Goal: Task Accomplishment & Management: Use online tool/utility

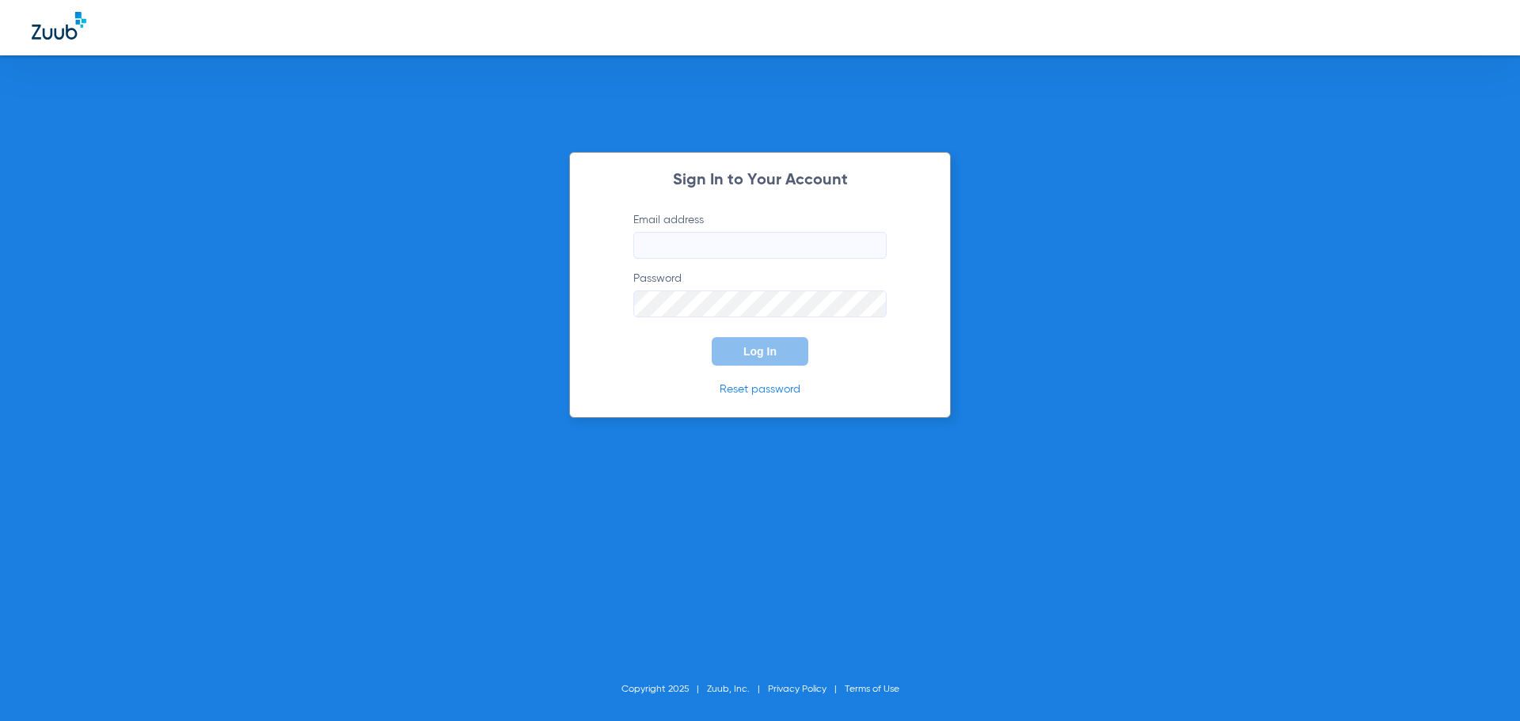
type input "melissaallen74@mydentalmail.com"
type input "[EMAIL_ADDRESS][DOMAIN_NAME]"
click at [738, 351] on button "Log In" at bounding box center [759, 351] width 97 height 28
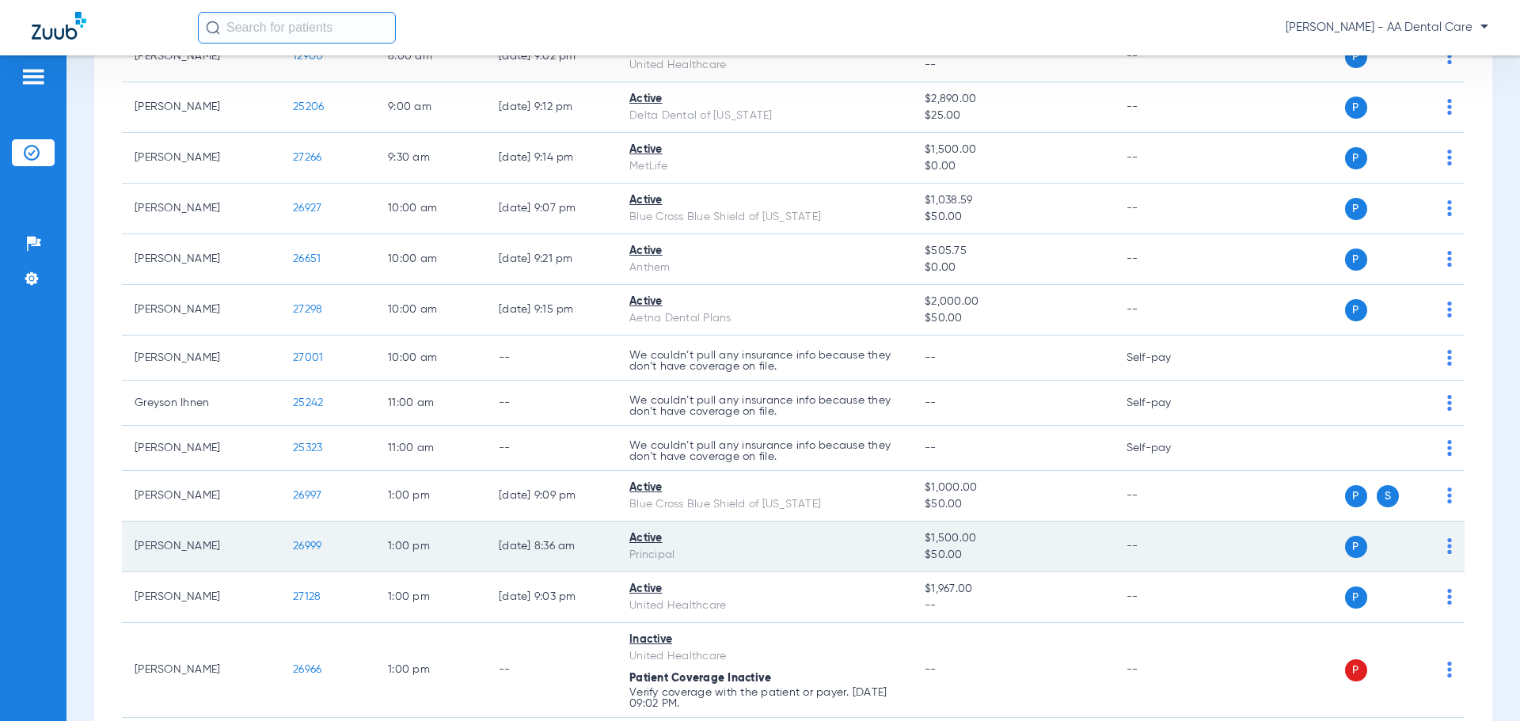
scroll to position [422, 0]
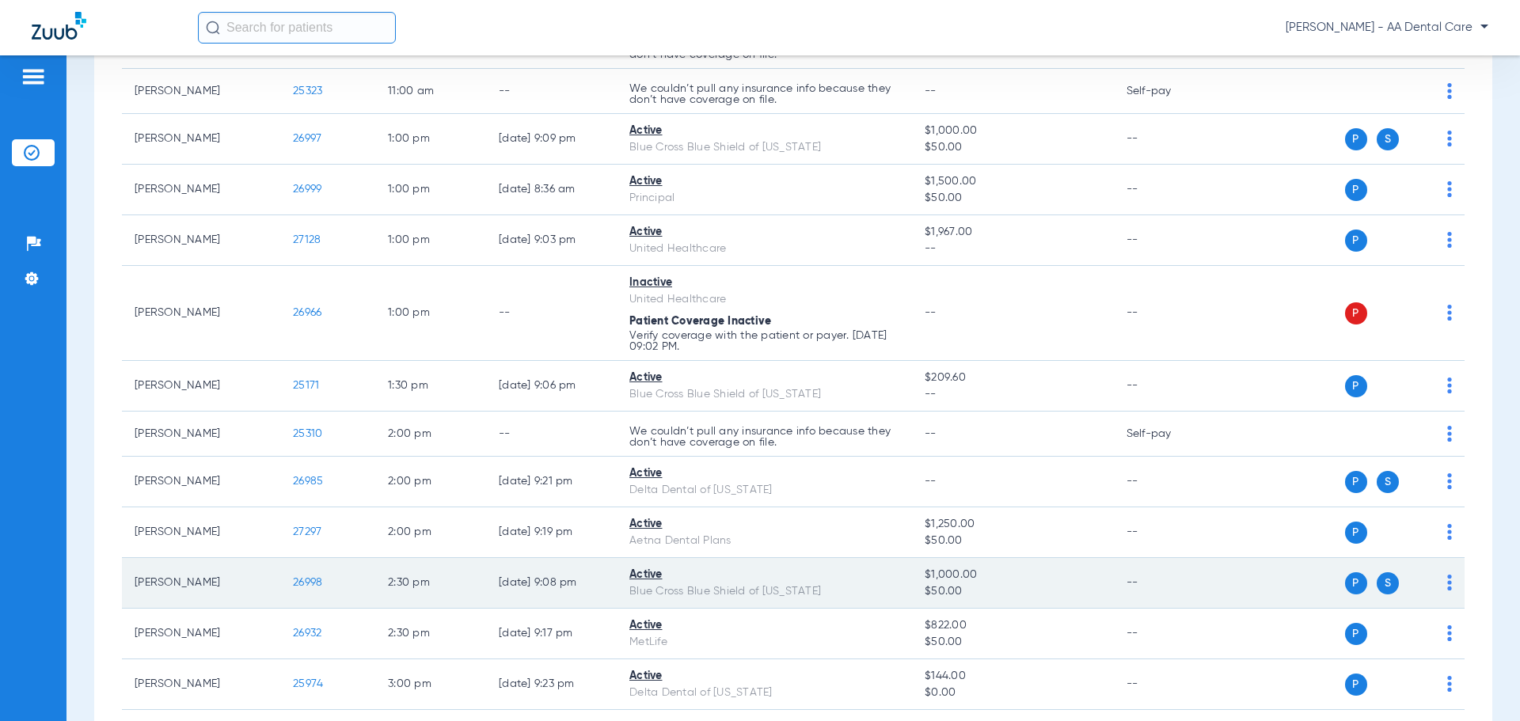
scroll to position [791, 0]
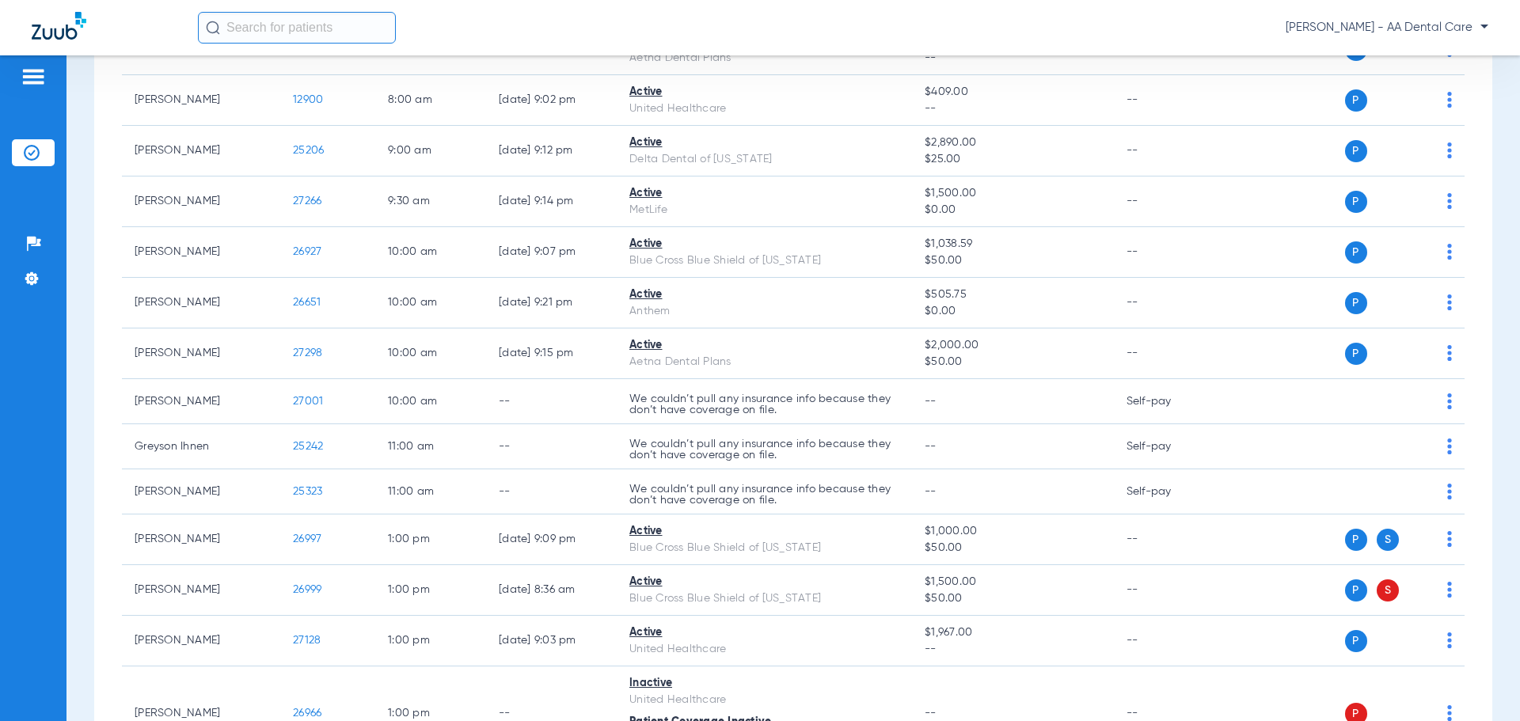
scroll to position [396, 0]
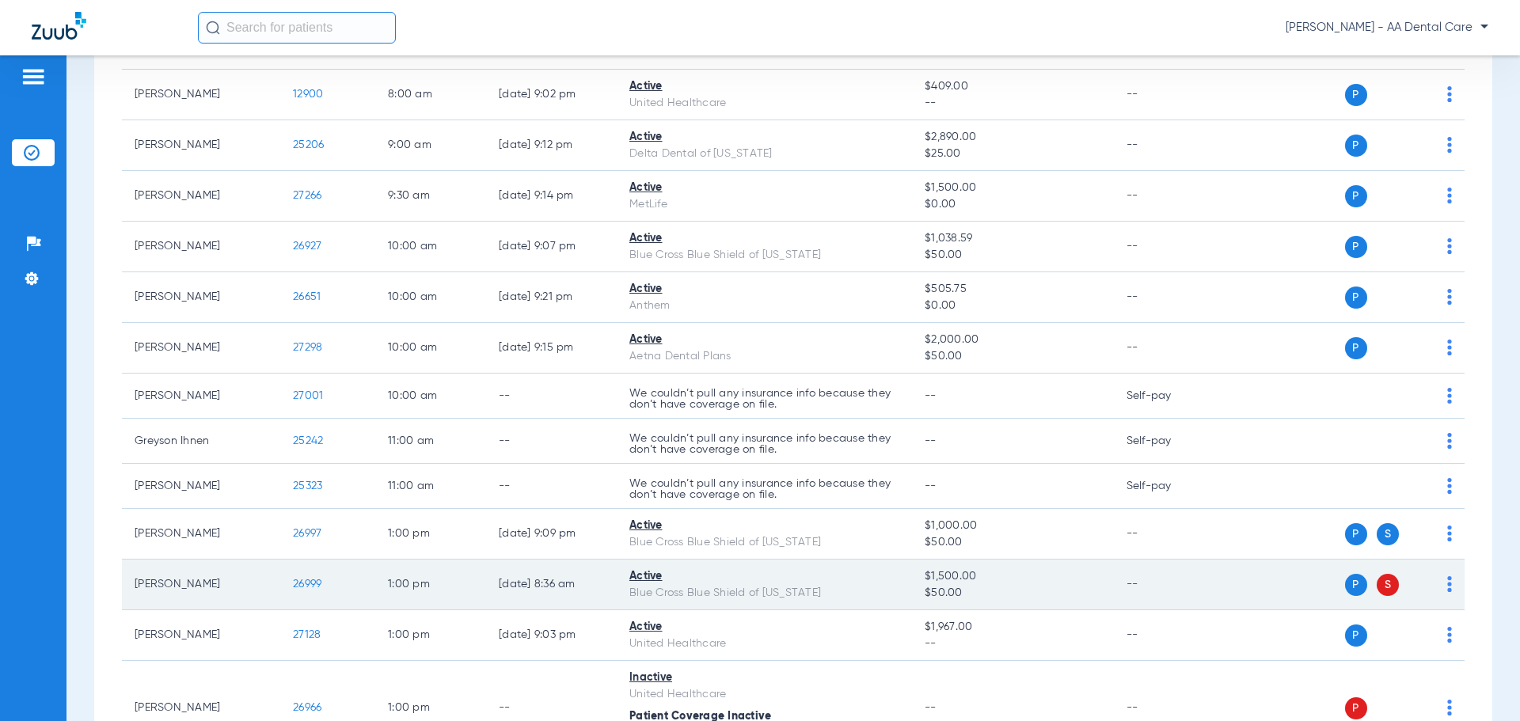
click at [1376, 585] on span "S" at bounding box center [1387, 585] width 22 height 22
click at [1345, 585] on span "P" at bounding box center [1356, 585] width 22 height 22
click at [1440, 585] on td "P S" at bounding box center [1342, 585] width 245 height 51
click at [1432, 586] on div "P S" at bounding box center [1336, 585] width 232 height 22
click at [1440, 582] on td "P S" at bounding box center [1342, 585] width 245 height 51
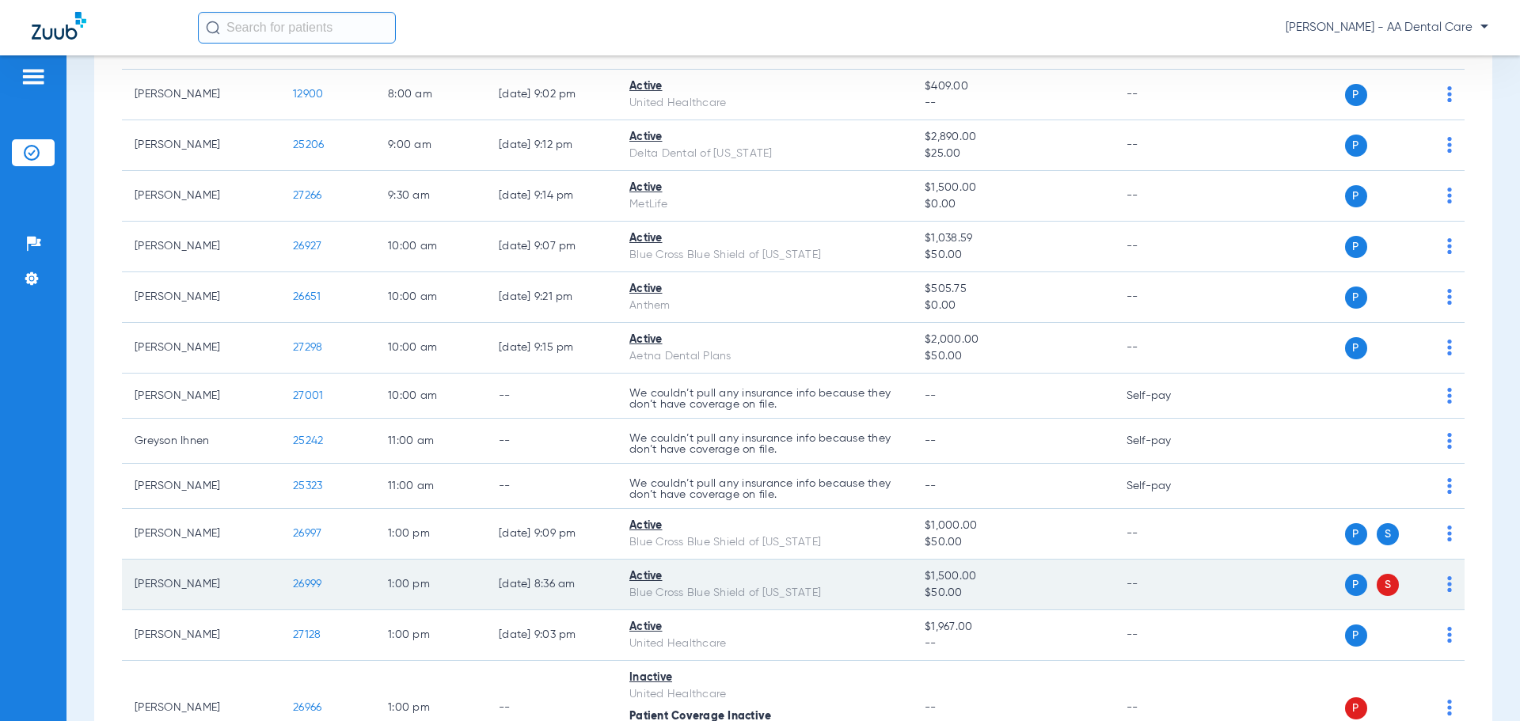
click at [1447, 586] on img at bounding box center [1449, 584] width 5 height 16
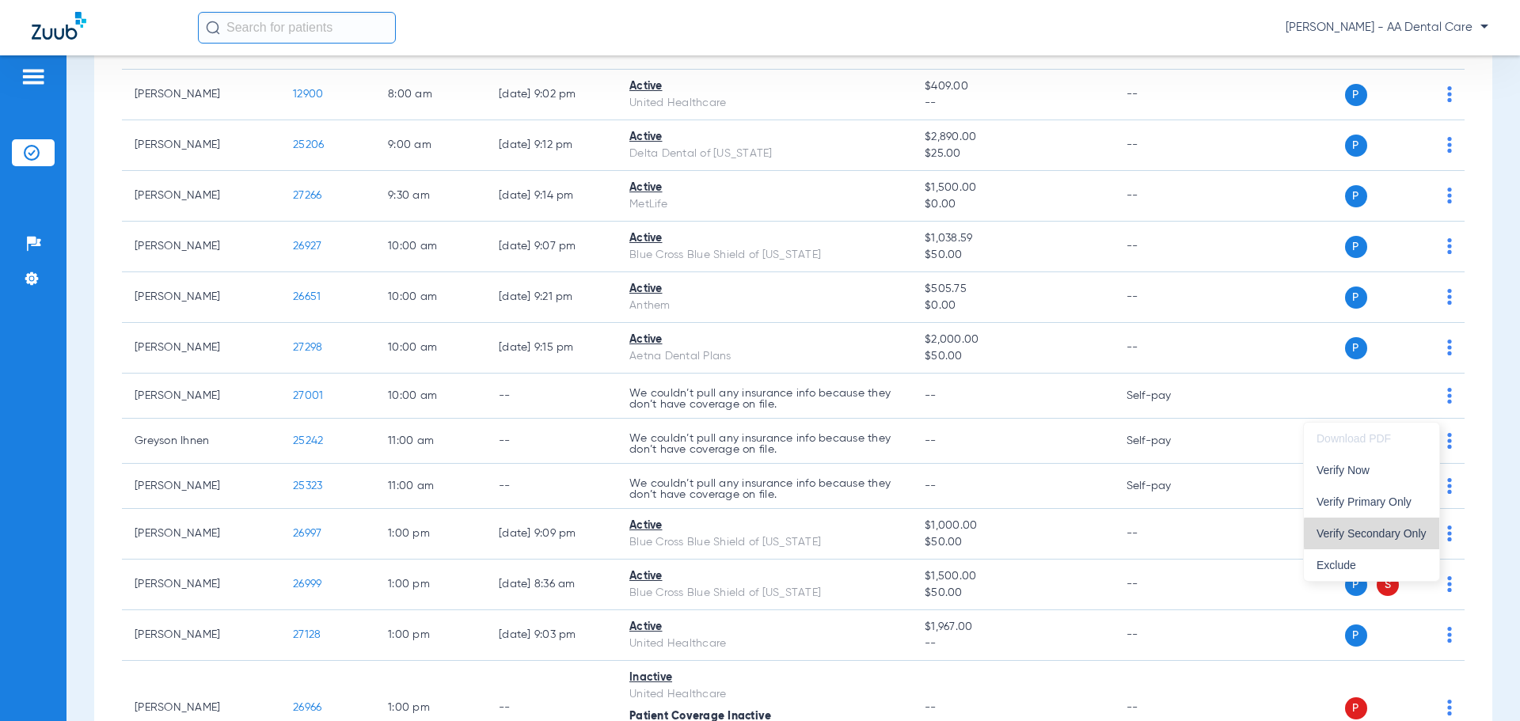
click at [1417, 533] on span "Verify Secondary Only" at bounding box center [1371, 533] width 110 height 11
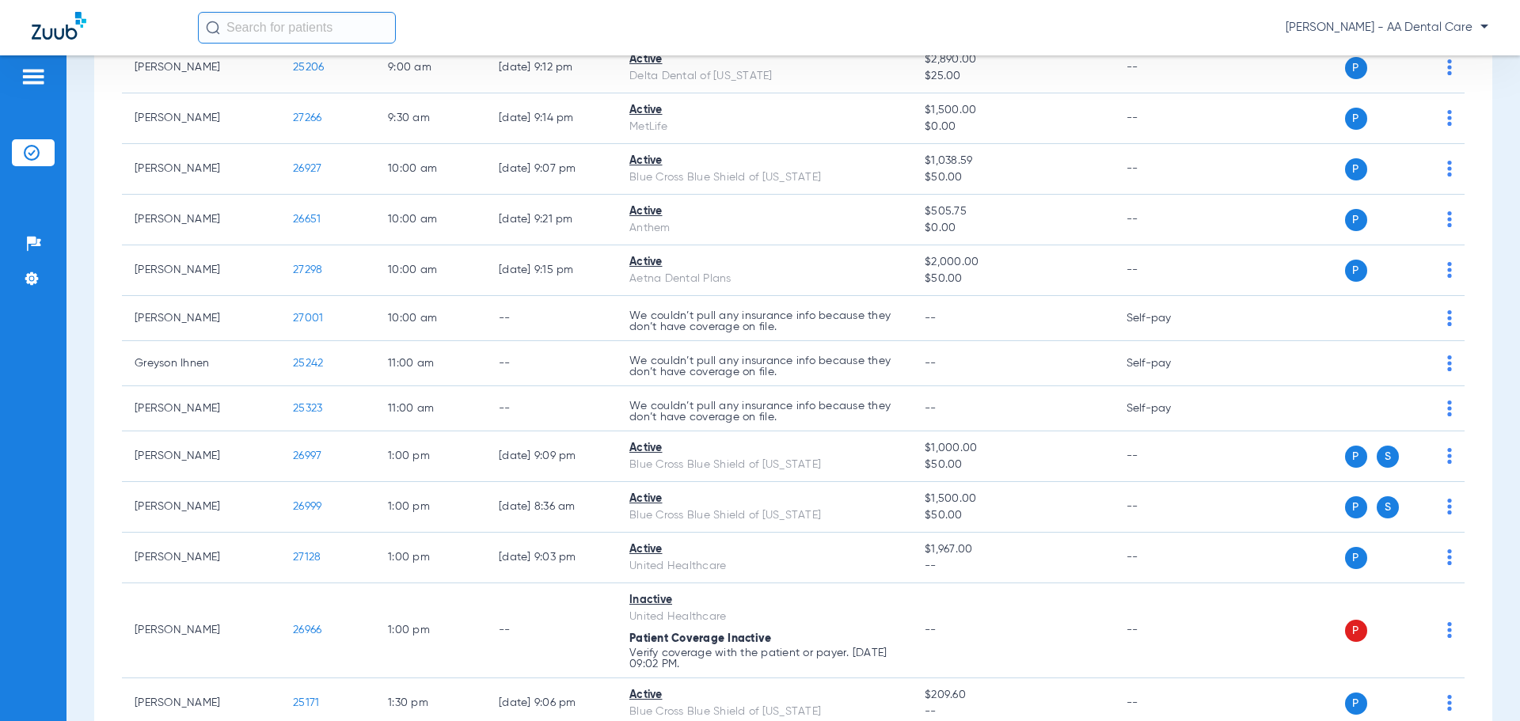
scroll to position [475, 0]
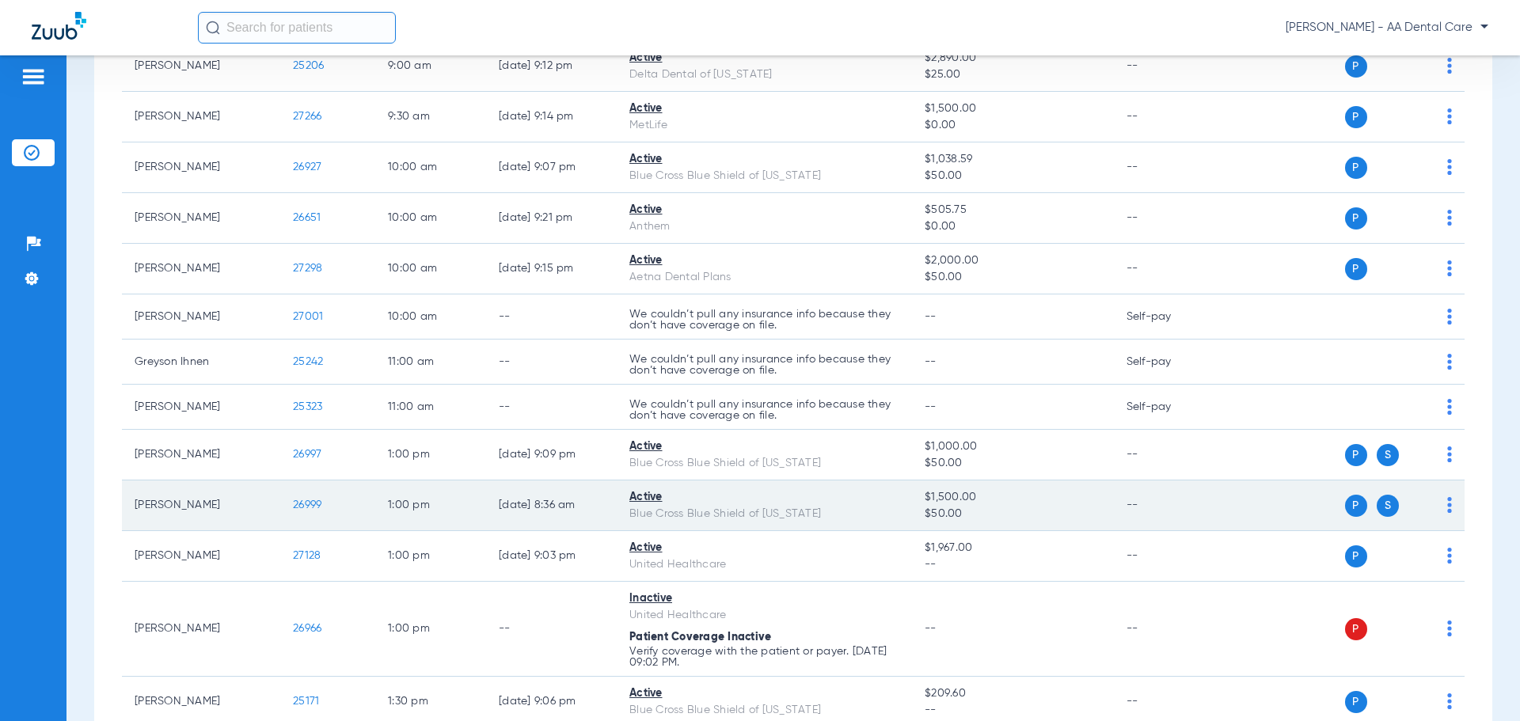
click at [1383, 502] on span "S" at bounding box center [1387, 506] width 22 height 22
click at [1376, 505] on span "S" at bounding box center [1387, 506] width 22 height 22
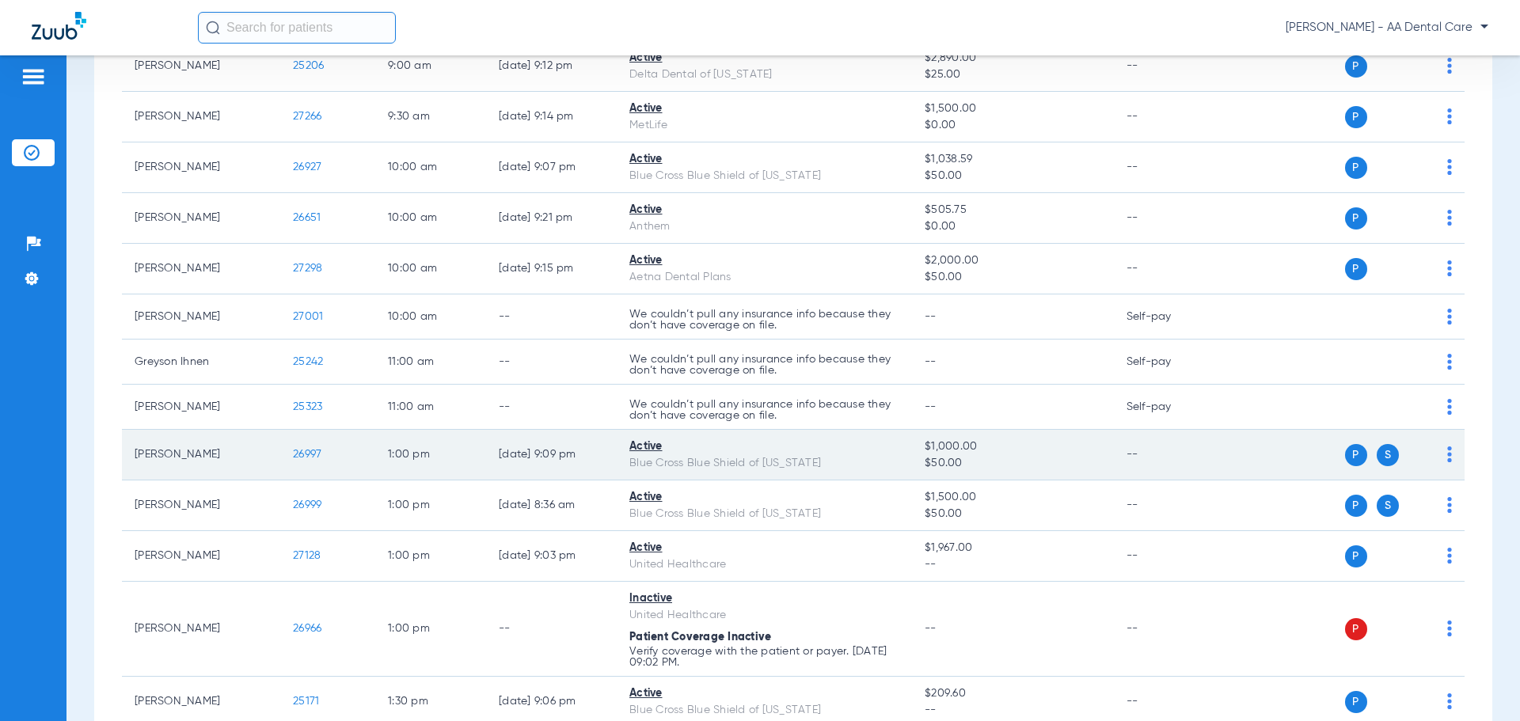
click at [1447, 453] on img at bounding box center [1449, 454] width 5 height 16
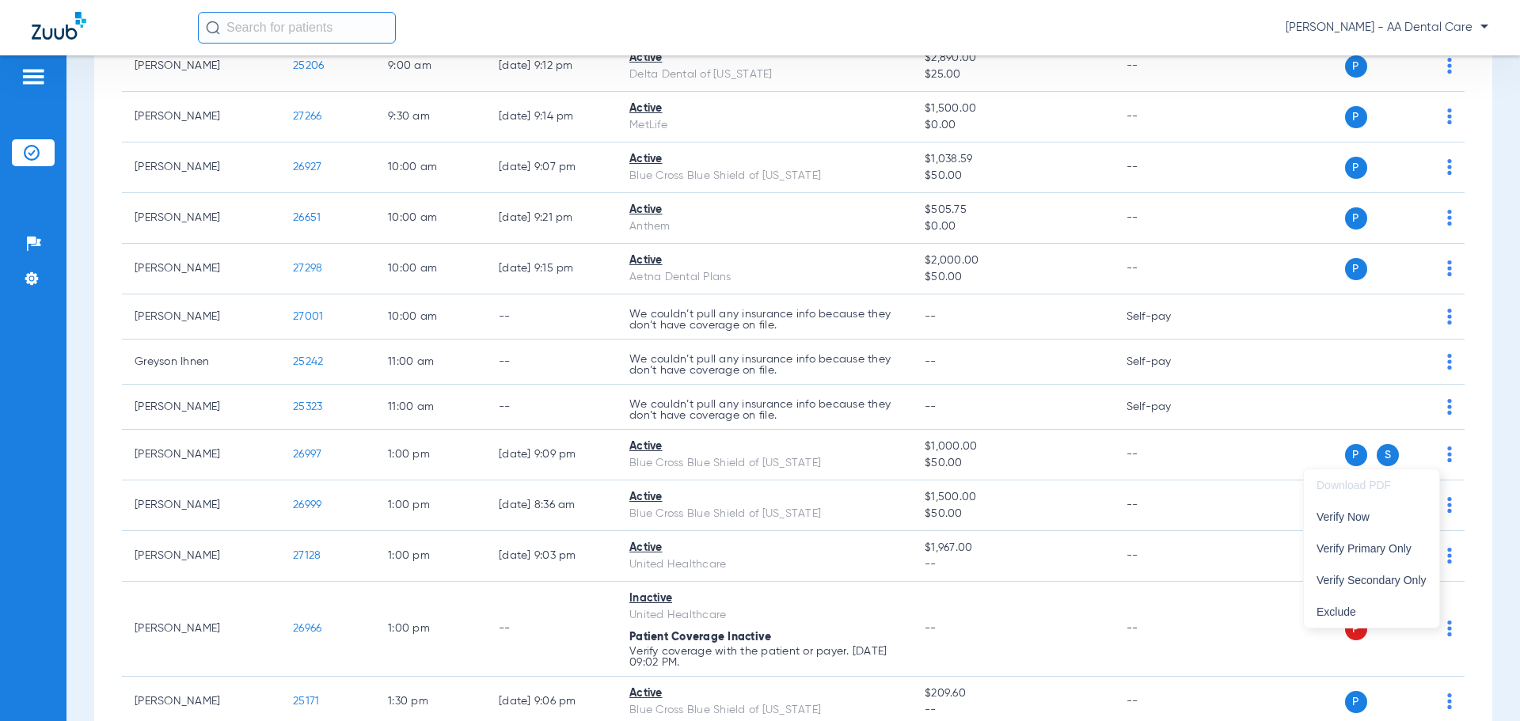
click at [1471, 438] on div at bounding box center [760, 360] width 1520 height 721
